Goal: Information Seeking & Learning: Understand process/instructions

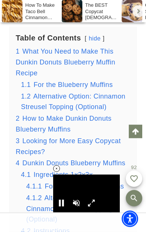
scroll to position [956, 0]
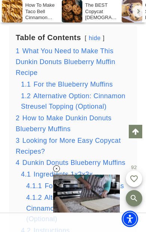
click at [107, 104] on span "Alternative Option: Cinnamon Streusel Topping (Optional)" at bounding box center [73, 101] width 105 height 18
